Goal: Information Seeking & Learning: Learn about a topic

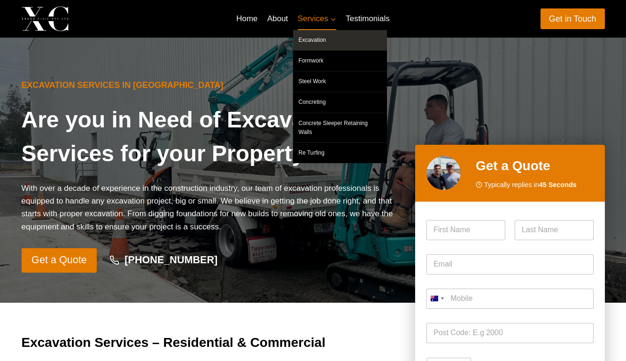
click at [315, 21] on span "Services Expand" at bounding box center [317, 18] width 38 height 13
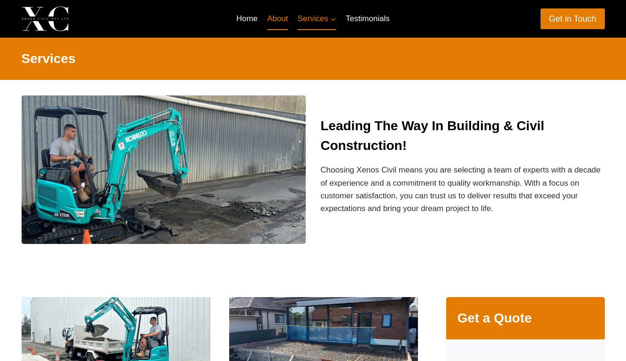
click at [276, 16] on link "About" at bounding box center [277, 19] width 31 height 23
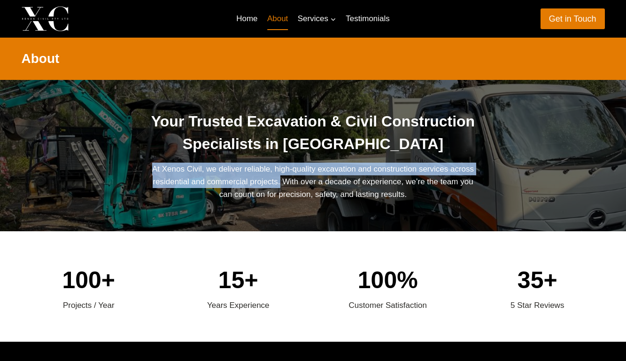
drag, startPoint x: 155, startPoint y: 170, endPoint x: 275, endPoint y: 186, distance: 120.8
click at [275, 186] on p "At Xenos Civil, we deliver reliable, high-quality excavation and construction s…" at bounding box center [313, 181] width 332 height 38
copy p "At Xenos Civil, we deliver reliable, high-quality excavation and construction s…"
